Goal: Transaction & Acquisition: Purchase product/service

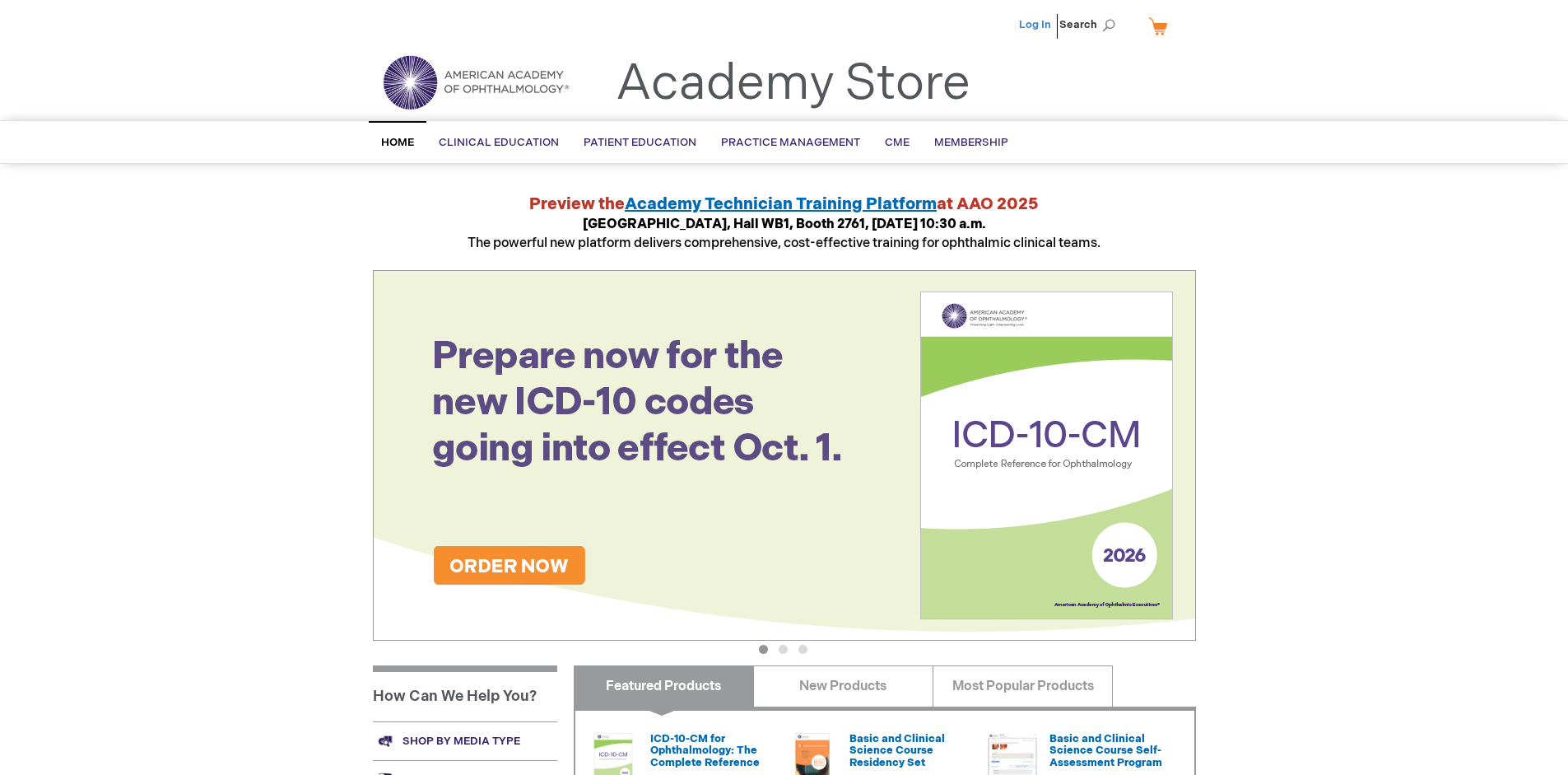
click at [1037, 25] on link "Log In" at bounding box center [1036, 24] width 32 height 13
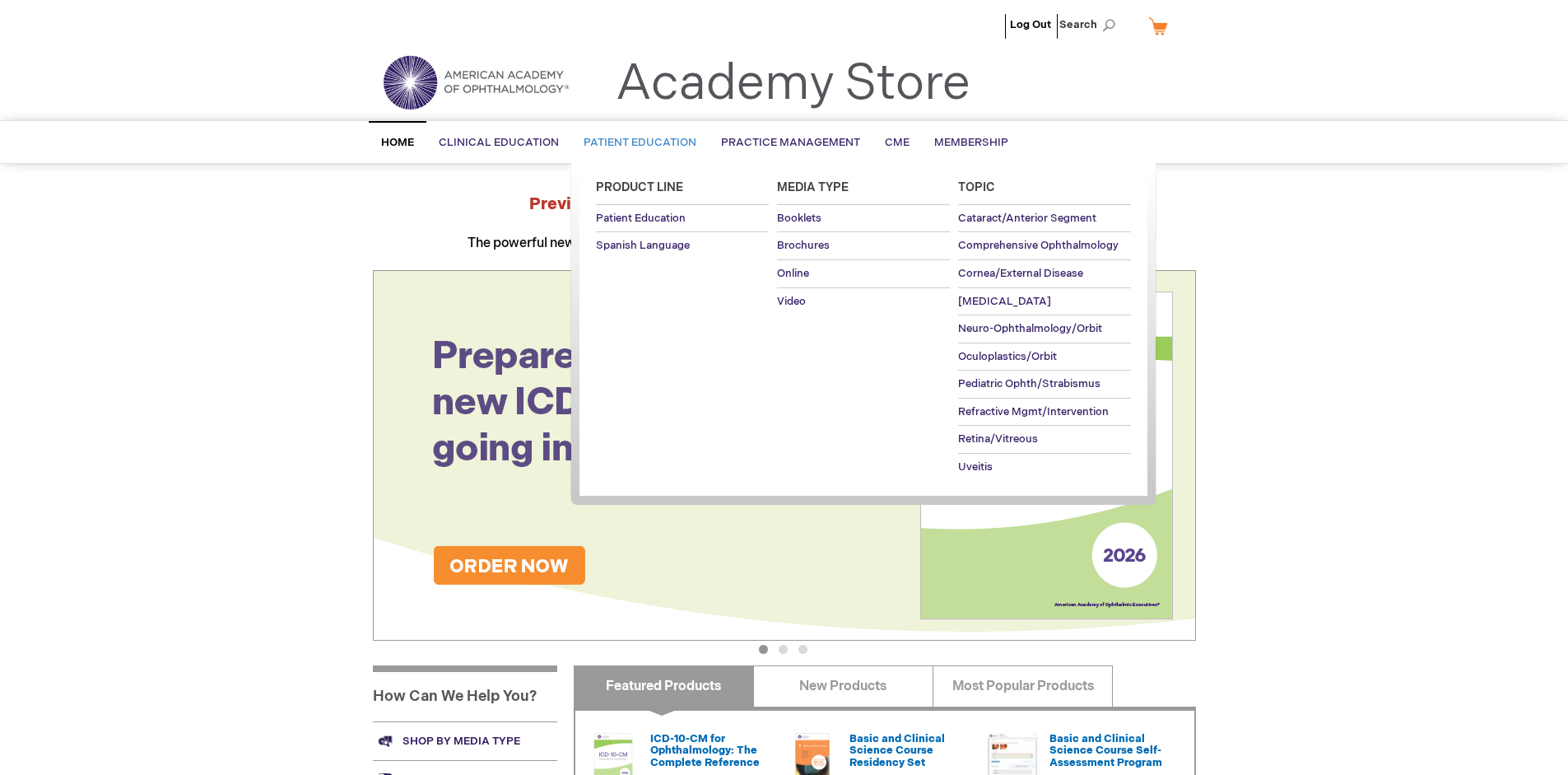
click at [635, 142] on span "Patient Education" at bounding box center [640, 142] width 113 height 13
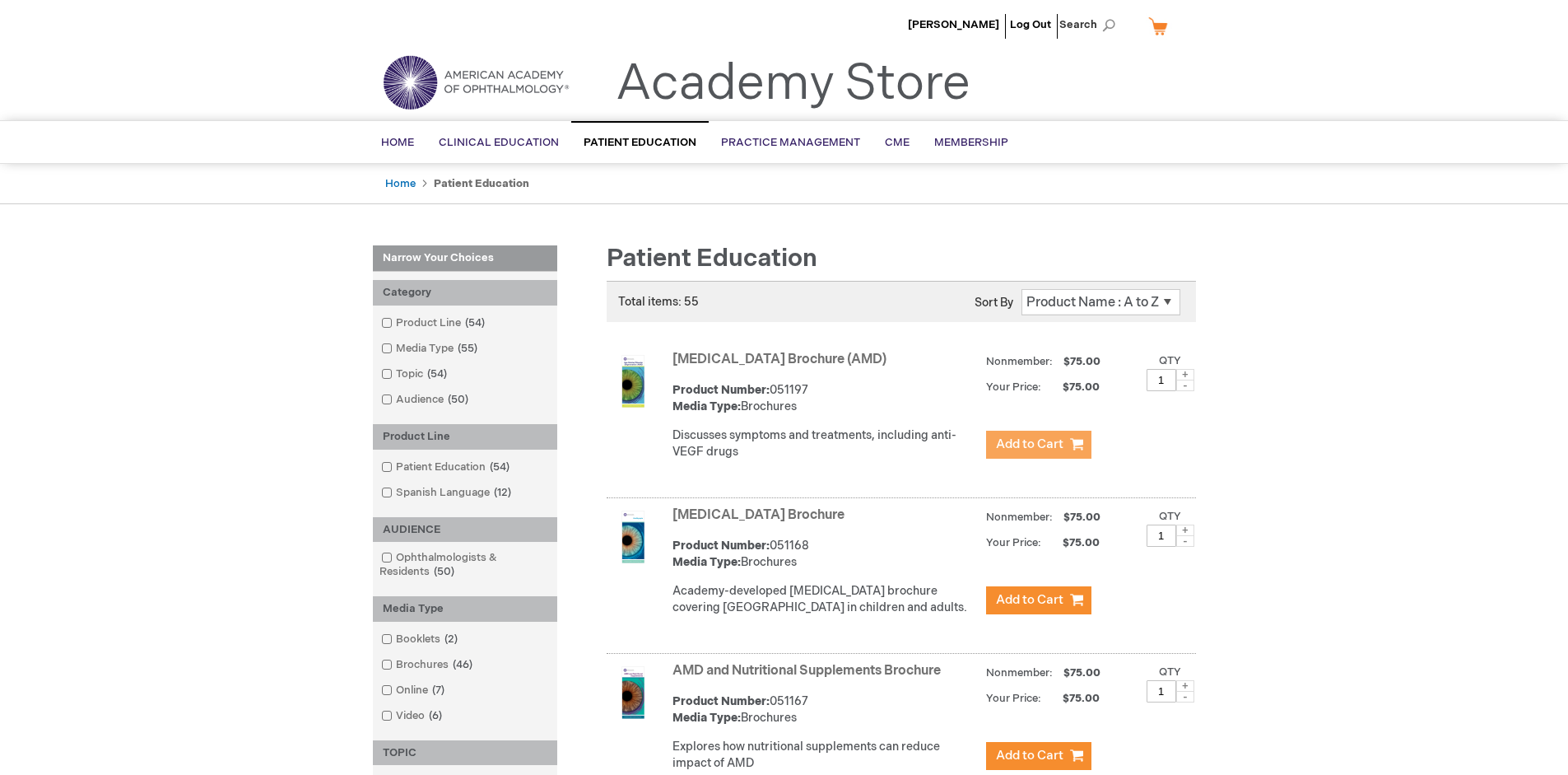
click at [1038, 444] on span "Add to Cart" at bounding box center [1030, 443] width 67 height 15
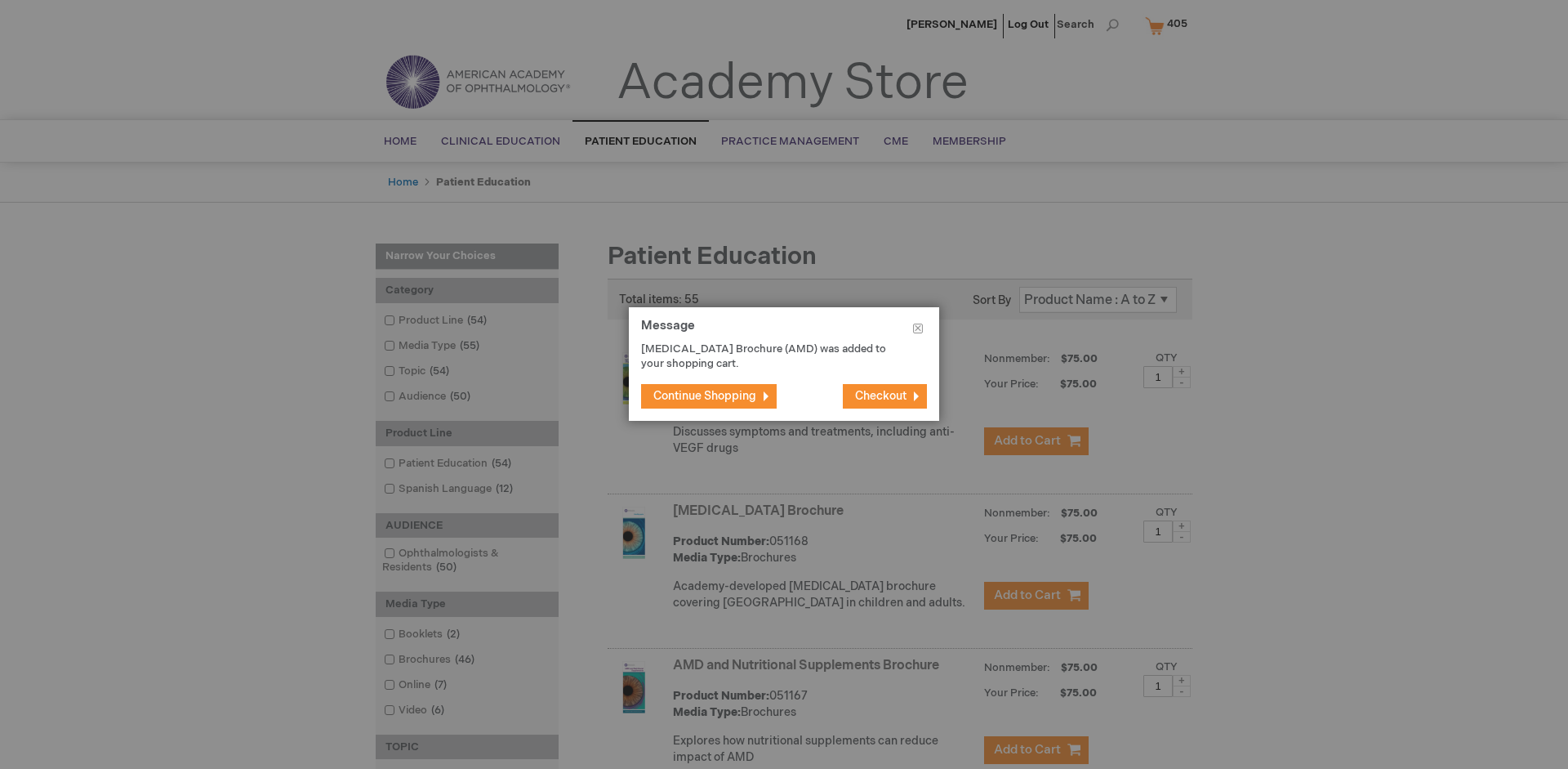
click at [705, 396] on span "Continue Shopping" at bounding box center [705, 396] width 103 height 14
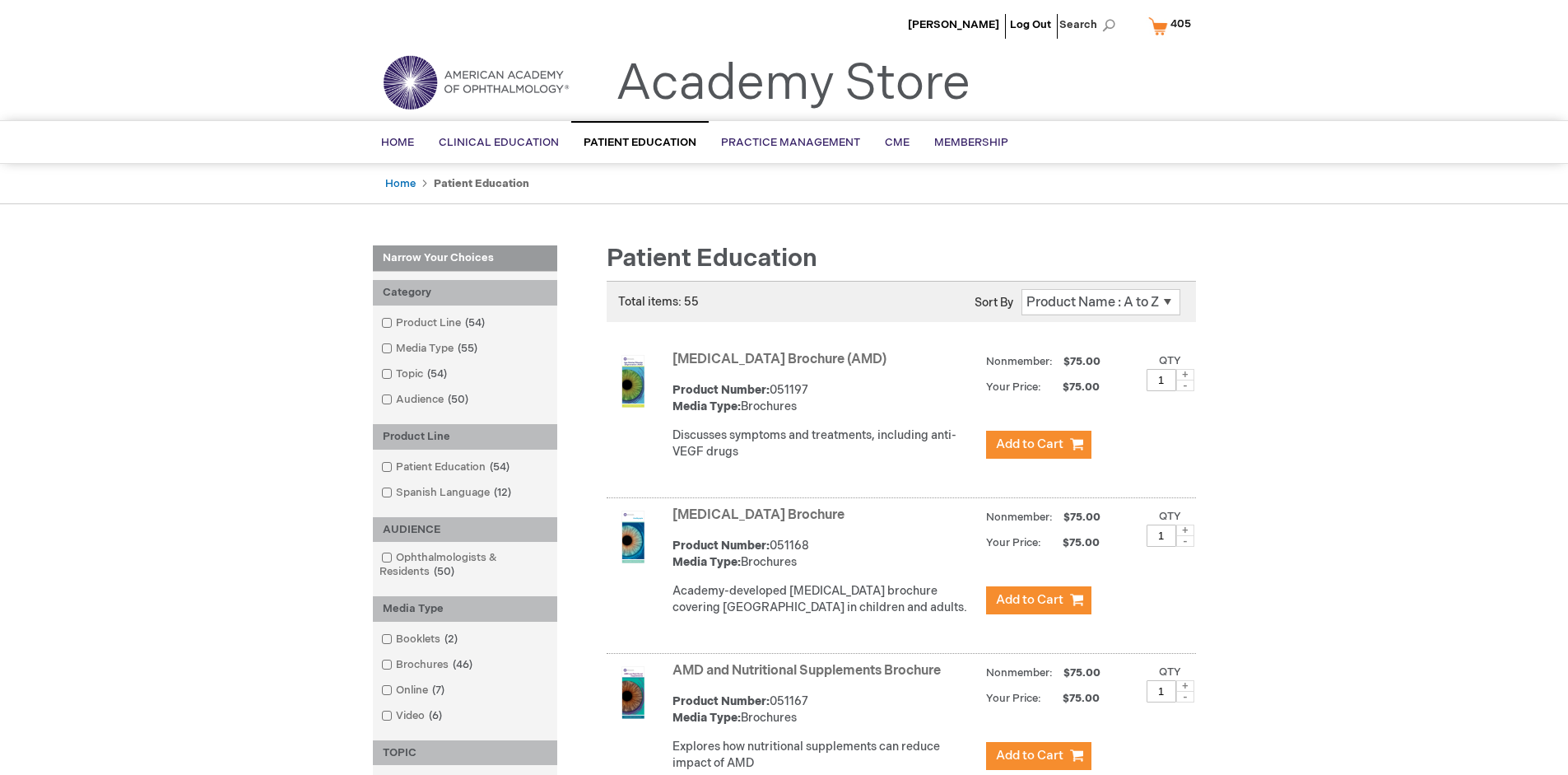
click at [810, 678] on link "AMD and Nutritional Supplements Brochure" at bounding box center [807, 670] width 269 height 15
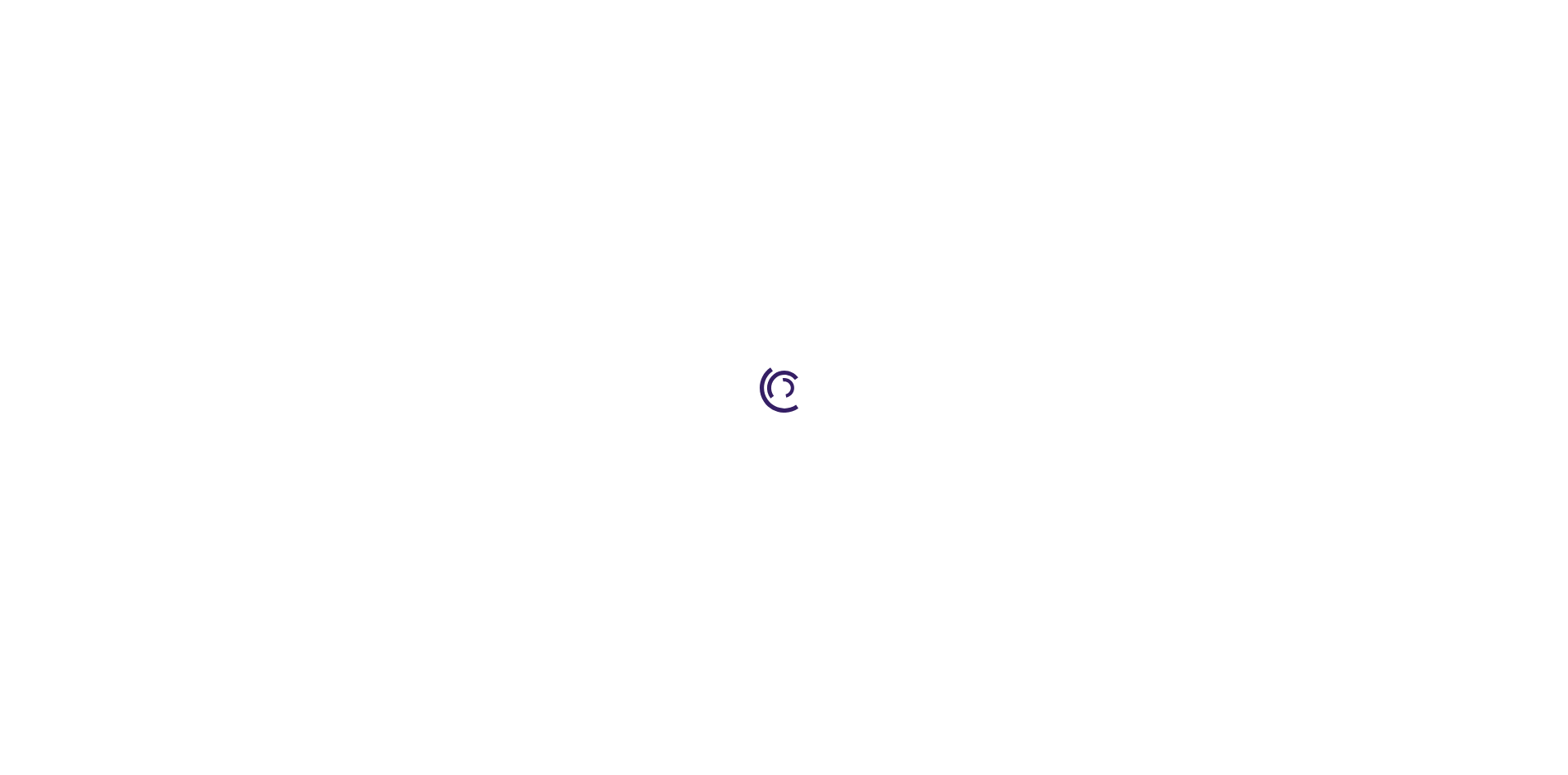
type input "1"
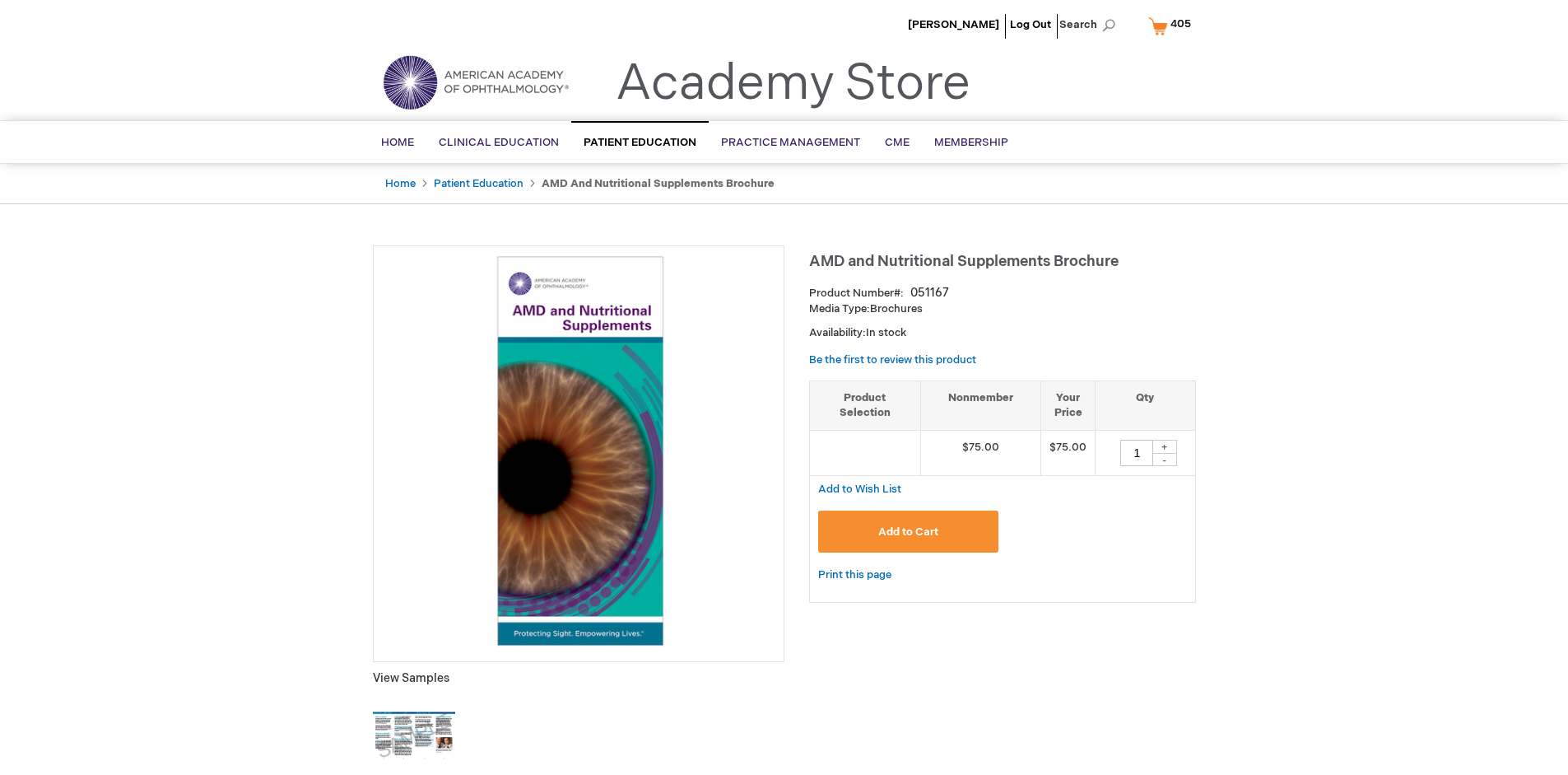
click at [909, 531] on span "Add to Cart" at bounding box center [908, 531] width 60 height 13
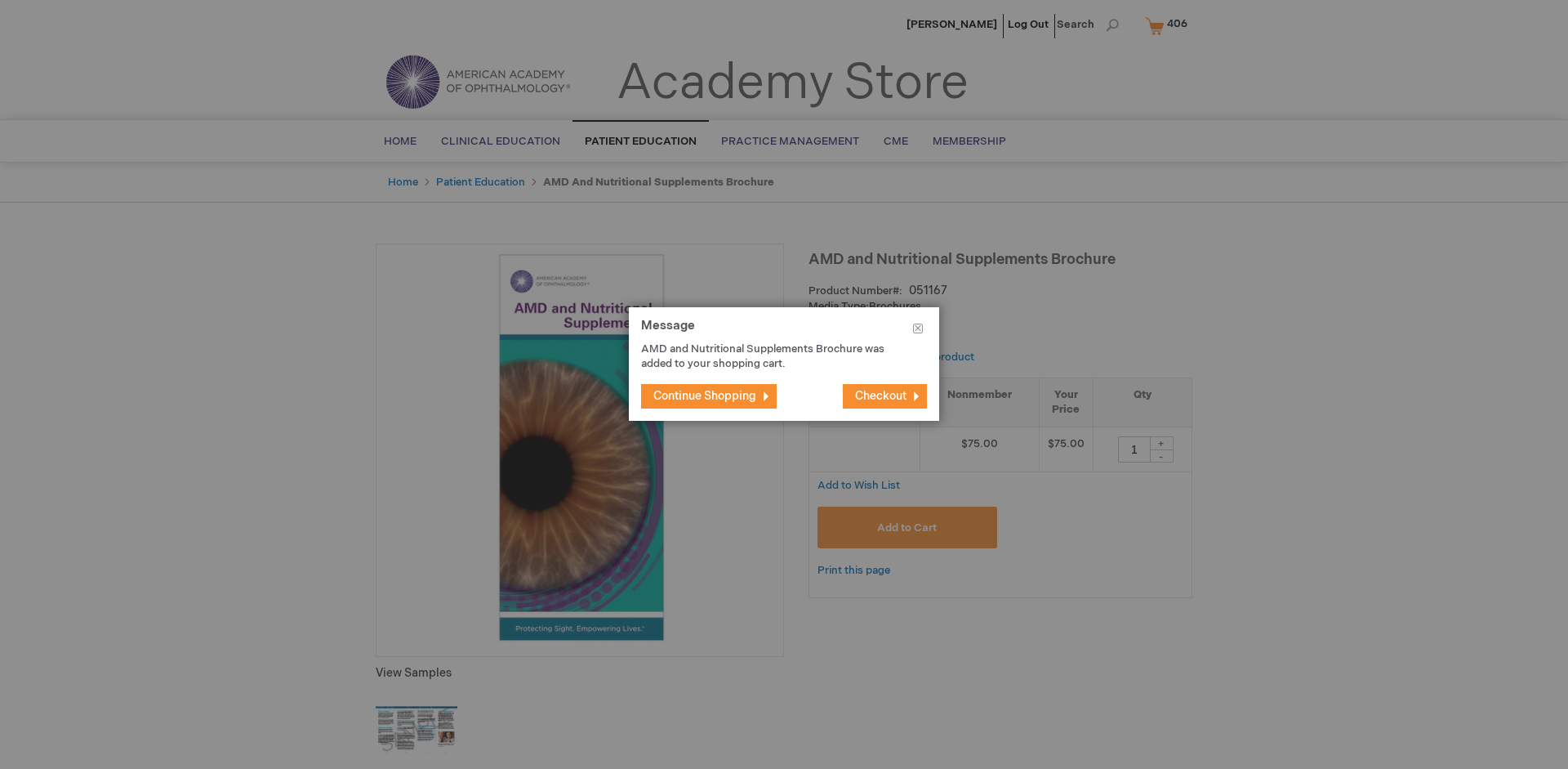
click at [705, 396] on span "Continue Shopping" at bounding box center [705, 396] width 103 height 14
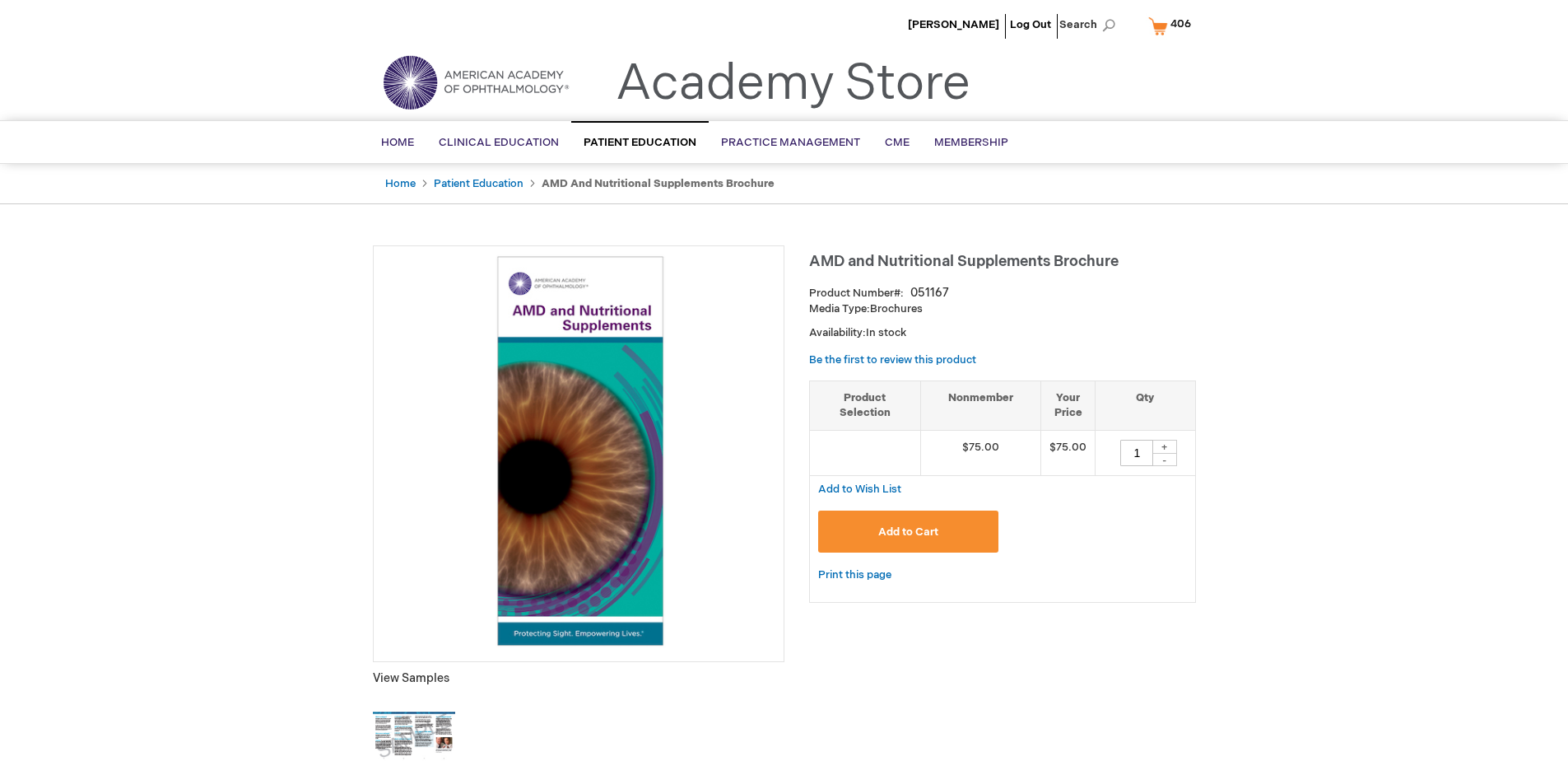
click at [1172, 25] on span "406" at bounding box center [1181, 23] width 21 height 13
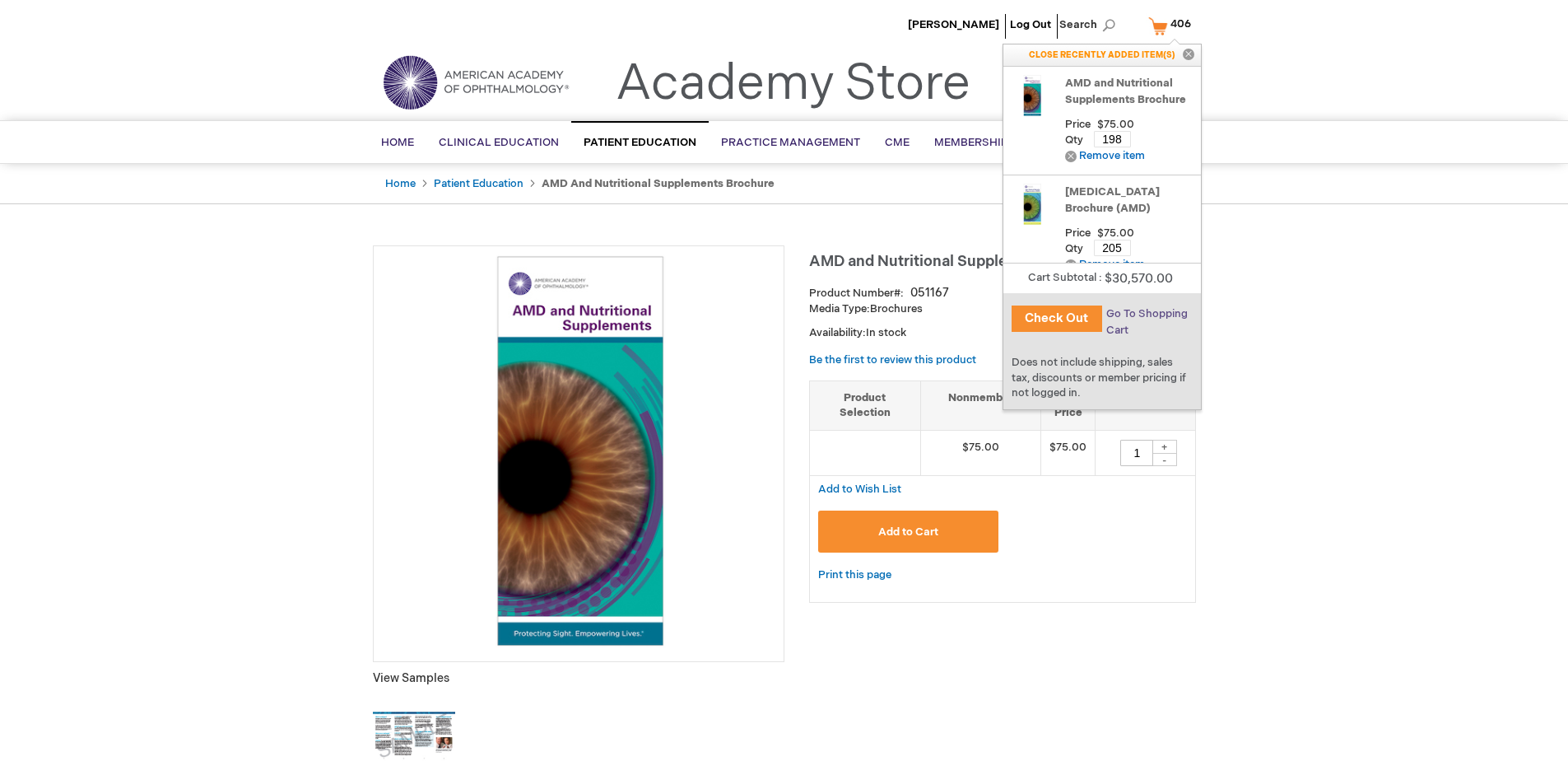
click at [1146, 314] on span "Go To Shopping Cart" at bounding box center [1147, 322] width 82 height 30
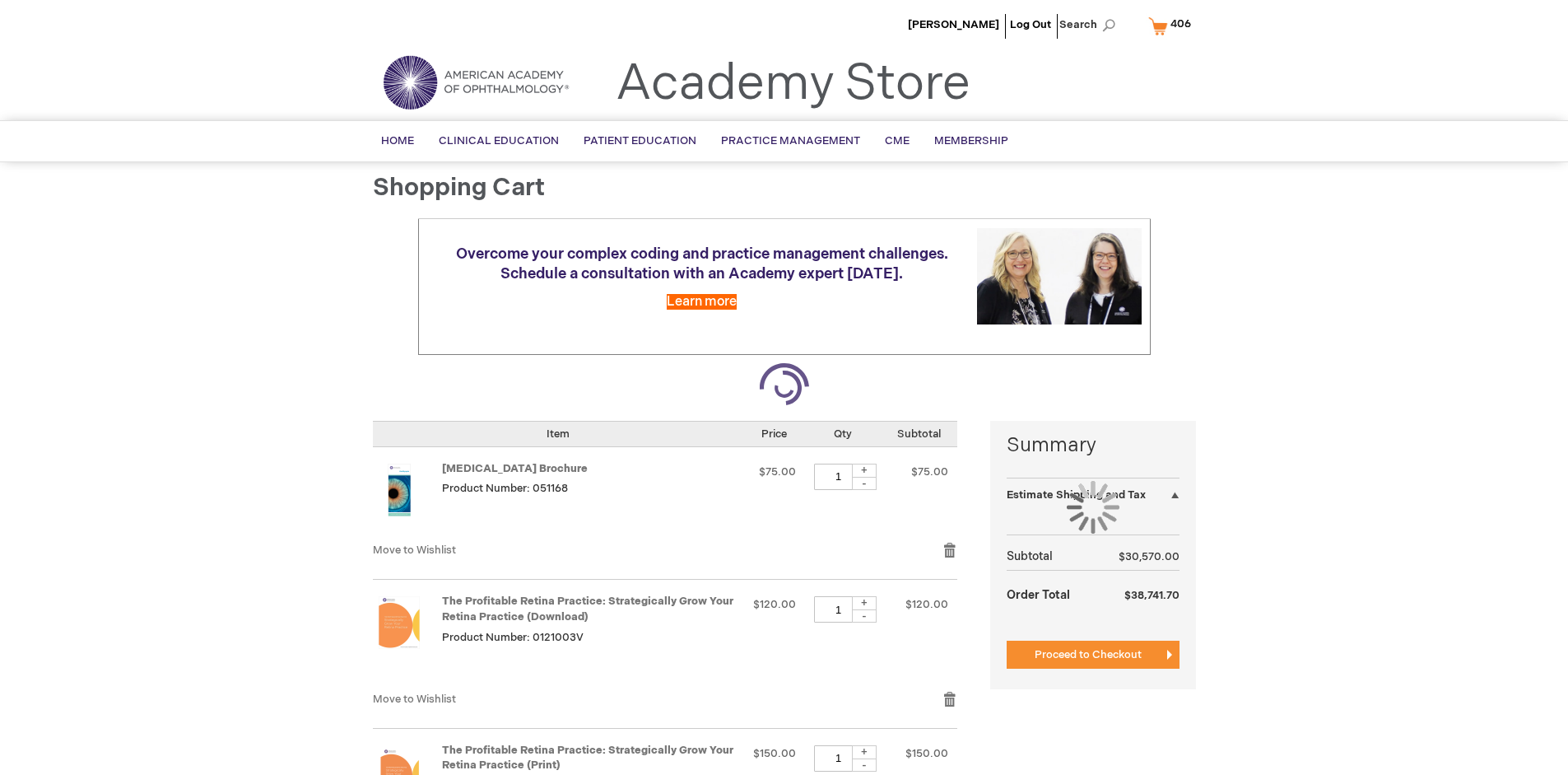
select select "US"
select select "41"
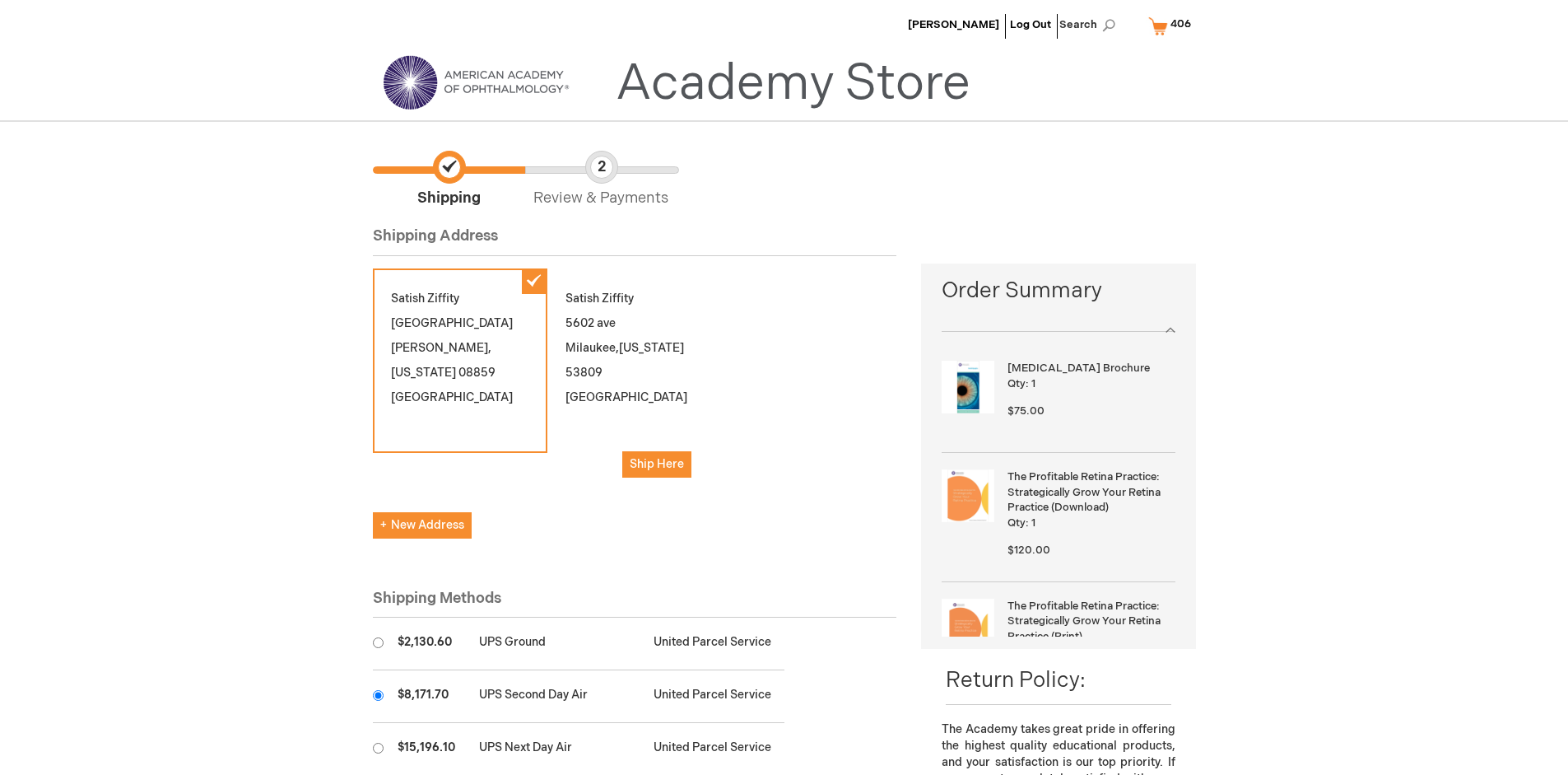
click at [378, 695] on input "radio" at bounding box center [378, 695] width 11 height 11
